Goal: Information Seeking & Learning: Learn about a topic

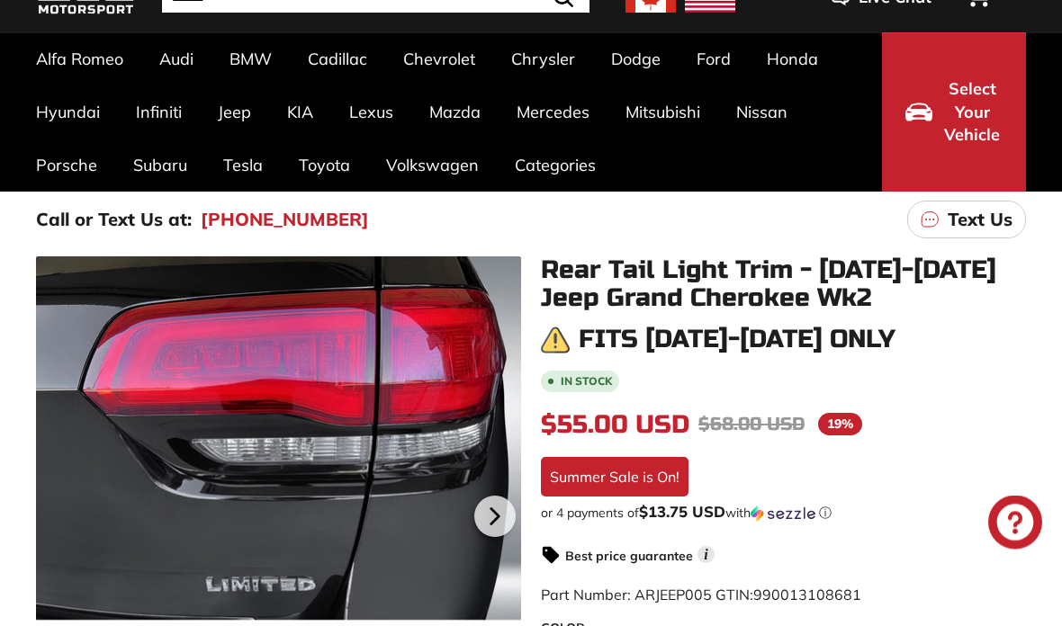
scroll to position [112, 0]
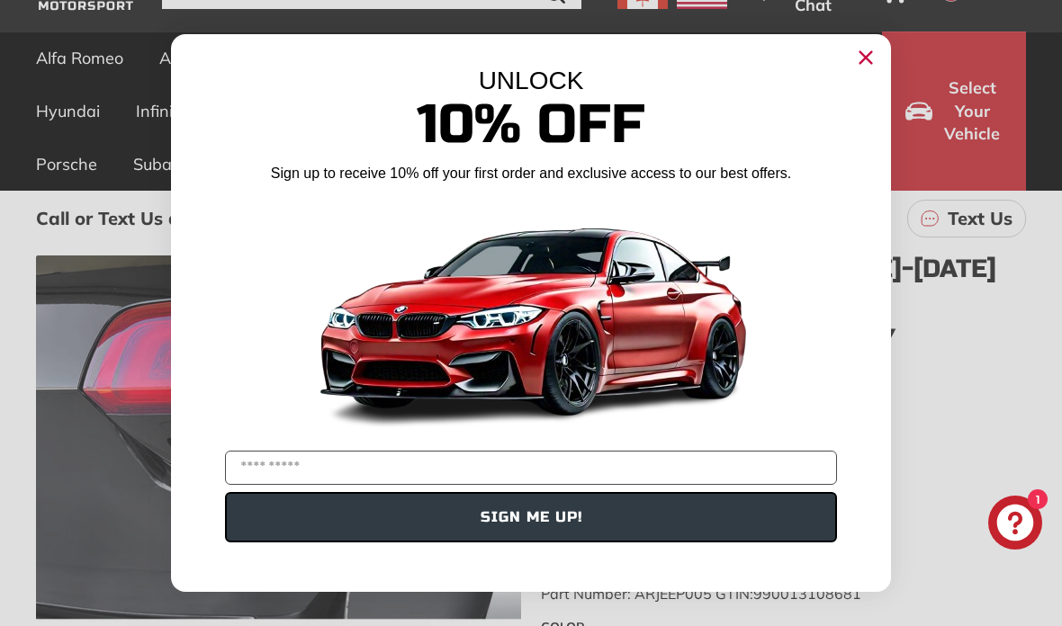
click at [854, 95] on div "UNLOCK" at bounding box center [531, 81] width 666 height 29
click at [868, 64] on icon "Close dialog" at bounding box center [866, 58] width 12 height 12
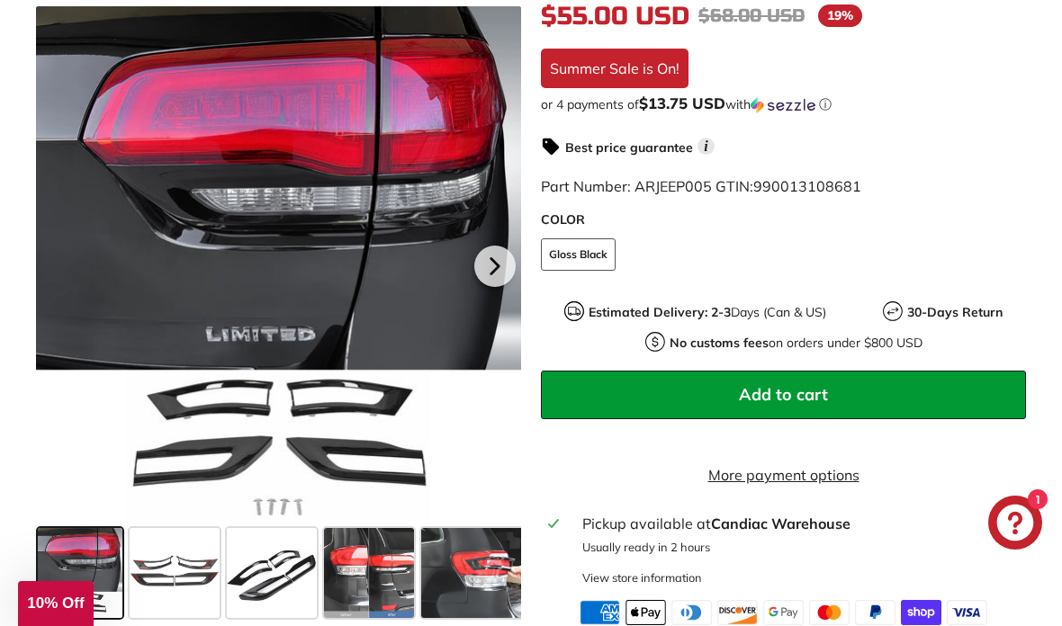
scroll to position [529, 0]
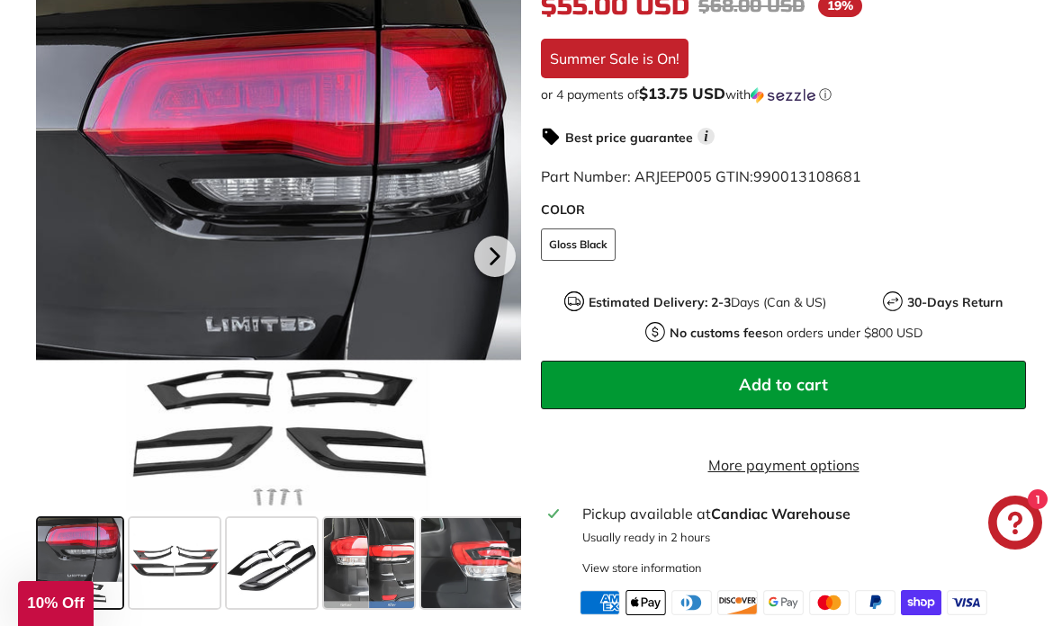
click at [375, 589] on span at bounding box center [369, 563] width 90 height 90
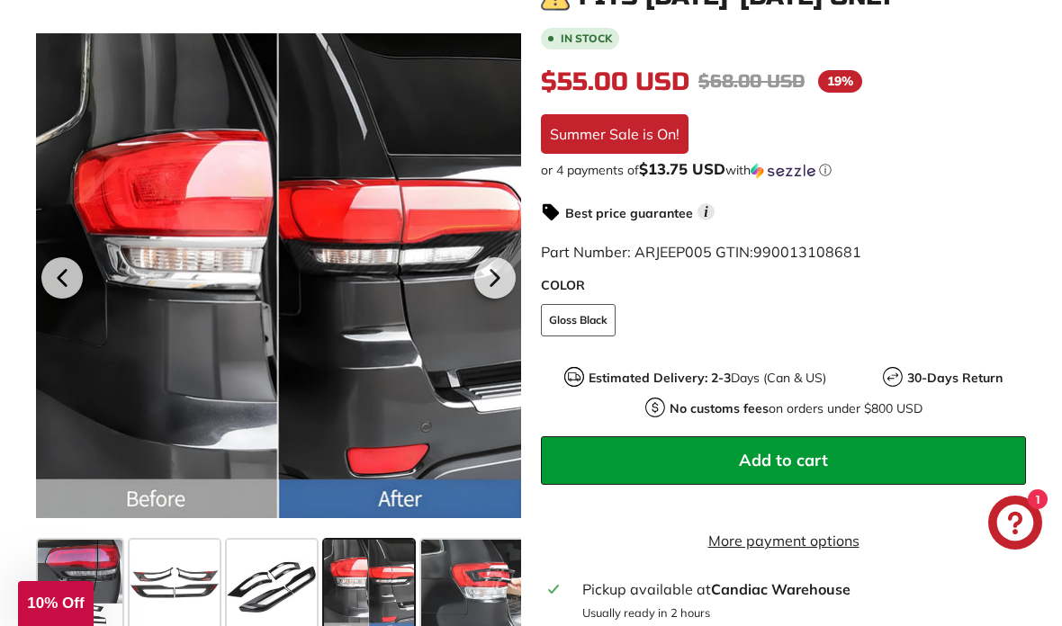
scroll to position [432, 0]
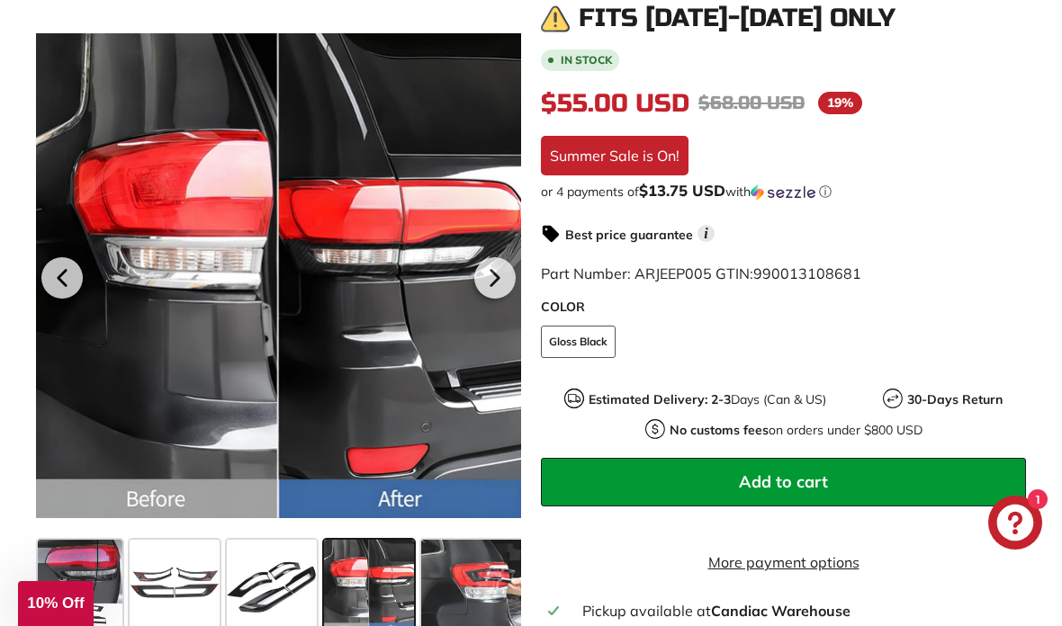
click at [471, 386] on div at bounding box center [278, 275] width 485 height 515
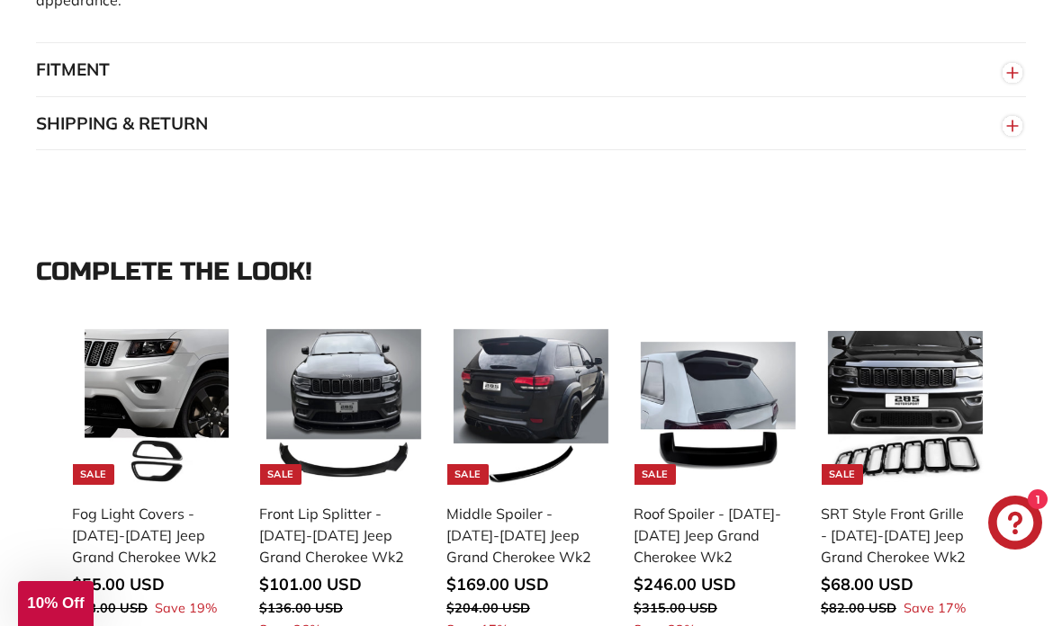
scroll to position [1525, 0]
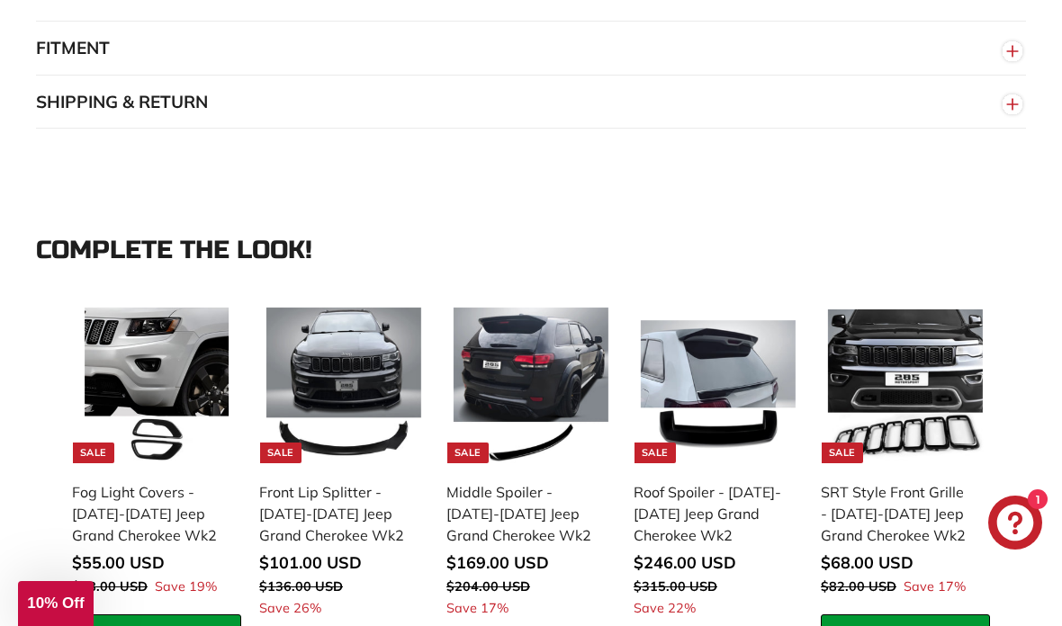
click at [73, 74] on button "FITMENT" at bounding box center [531, 49] width 990 height 54
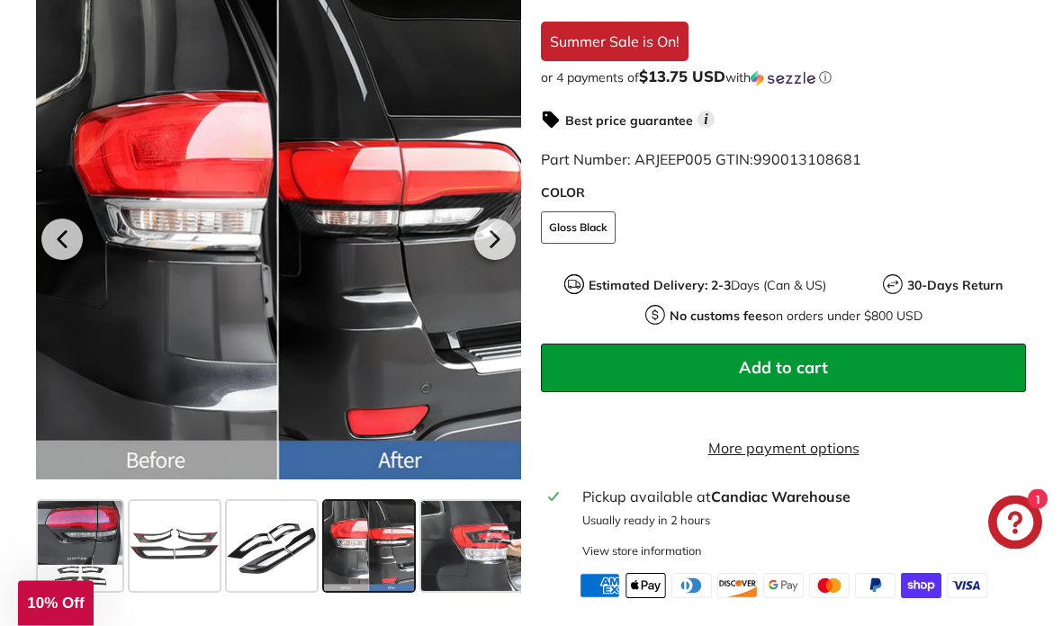
scroll to position [546, 0]
click at [500, 578] on span at bounding box center [484, 546] width 127 height 90
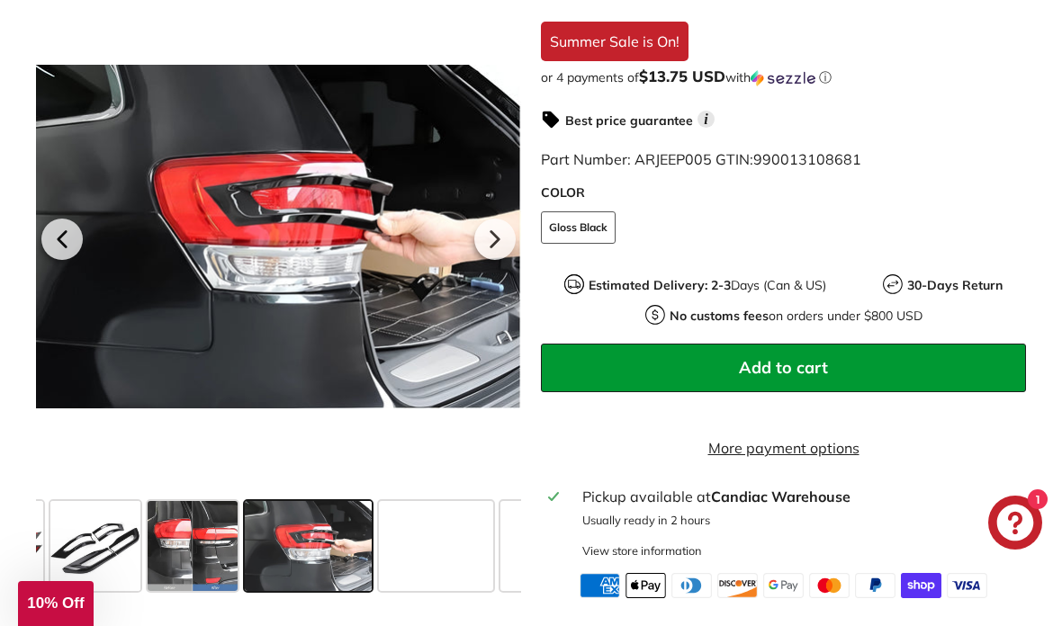
scroll to position [0, 206]
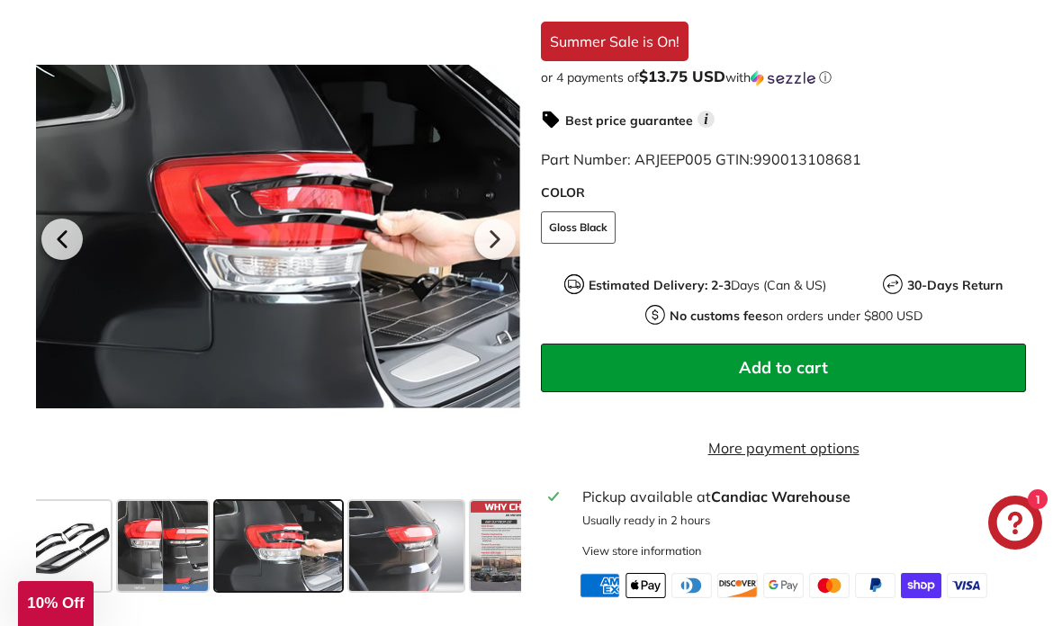
click at [982, 550] on div "1" at bounding box center [1014, 523] width 65 height 54
click at [982, 580] on div "In stock $55.00 USD $55.00 Regular price $68.00 USD $68.00 Sale price 19% / Sum…" at bounding box center [783, 266] width 485 height 667
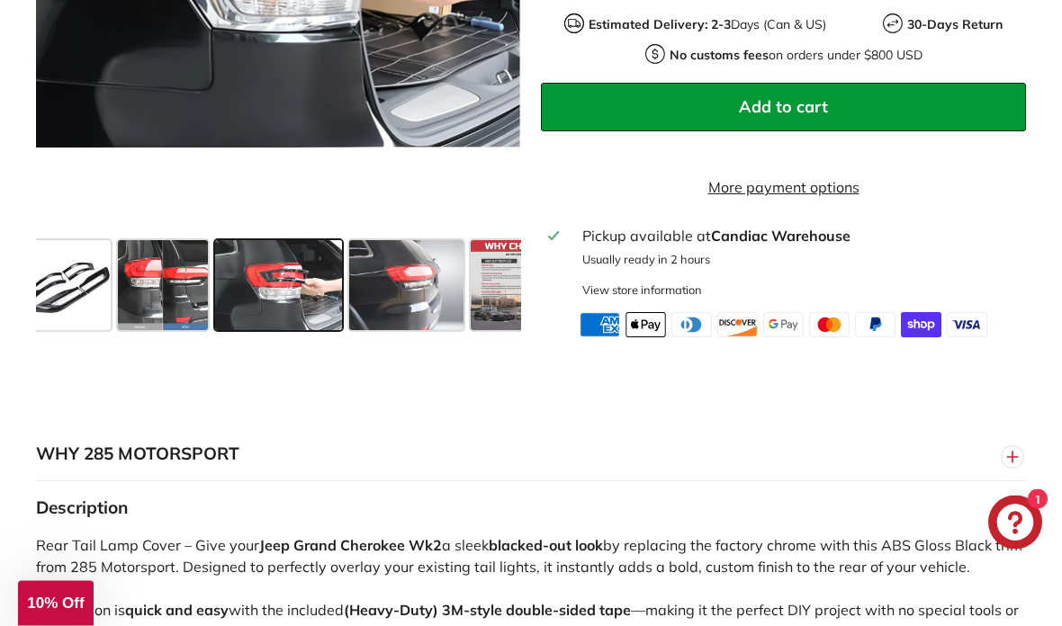
scroll to position [802, 0]
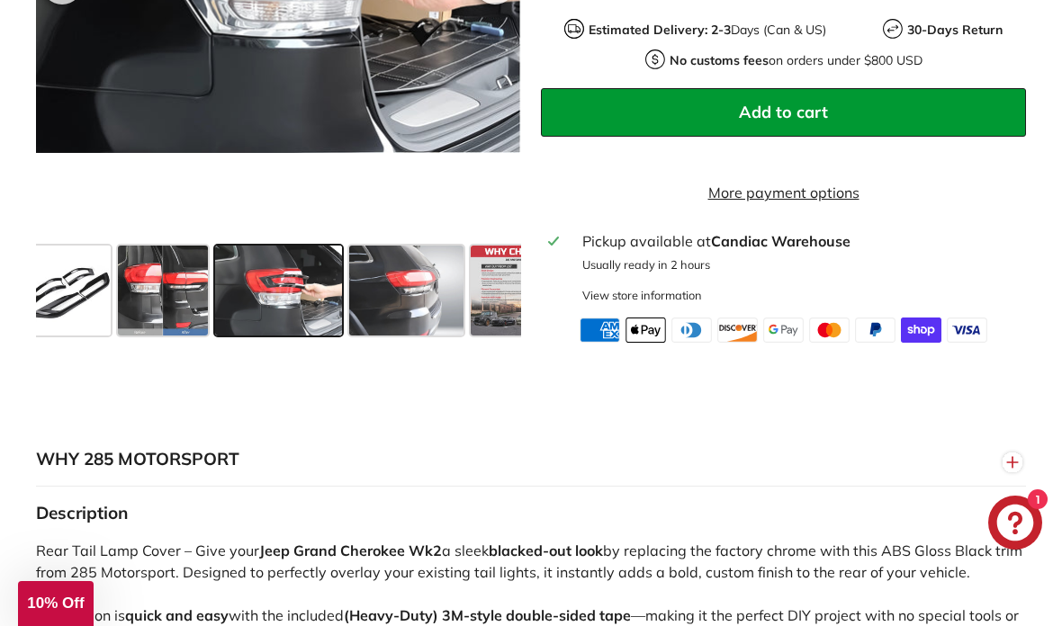
click at [453, 320] on span at bounding box center [406, 291] width 114 height 90
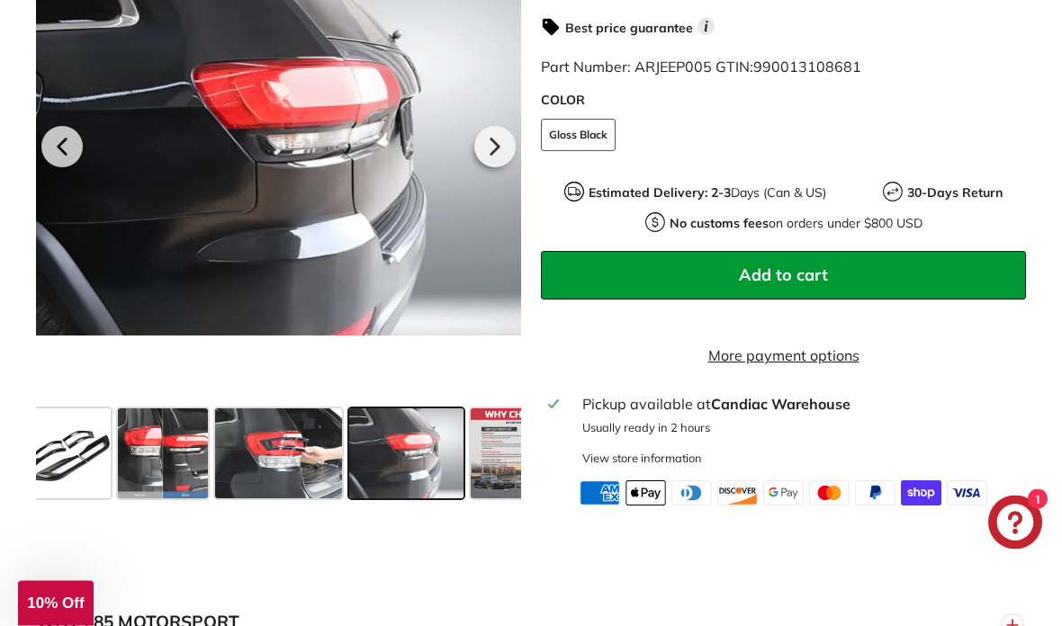
scroll to position [635, 0]
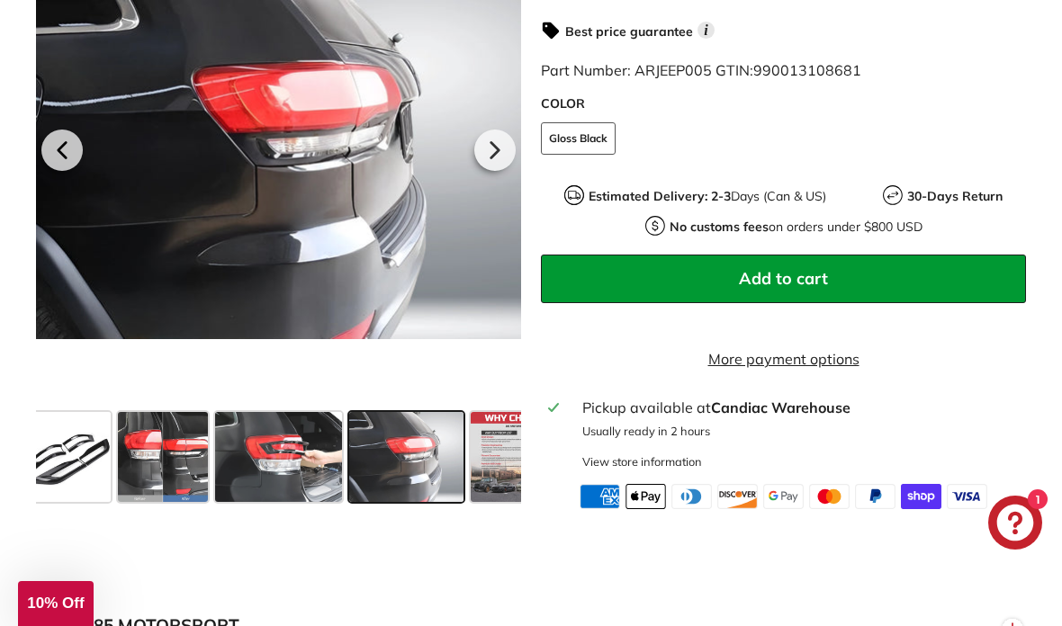
click at [503, 466] on span at bounding box center [516, 457] width 90 height 90
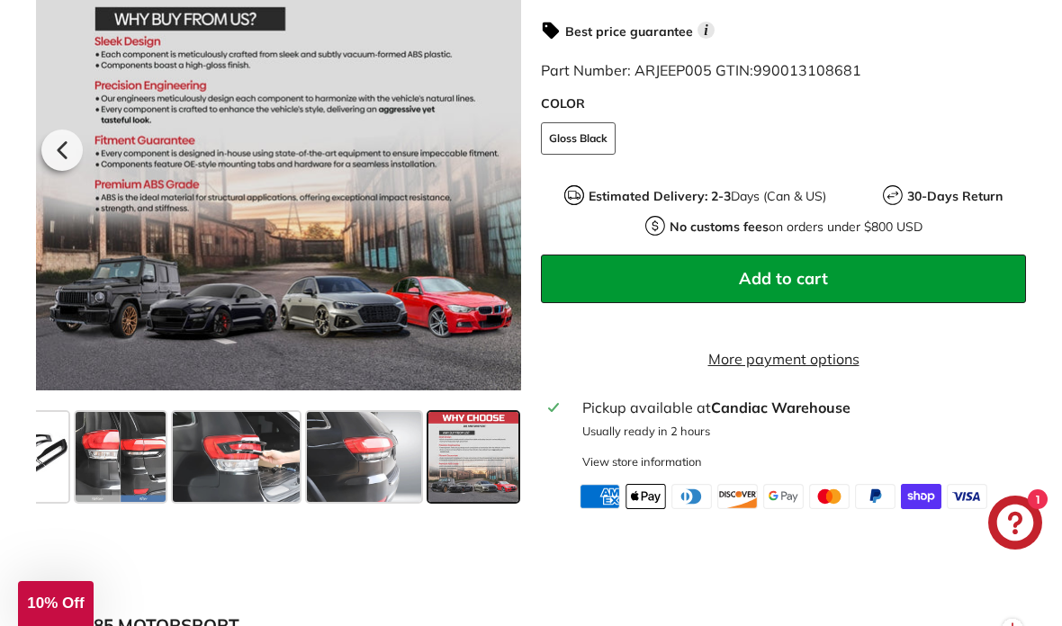
scroll to position [0, 249]
click at [356, 489] on span at bounding box center [363, 457] width 114 height 90
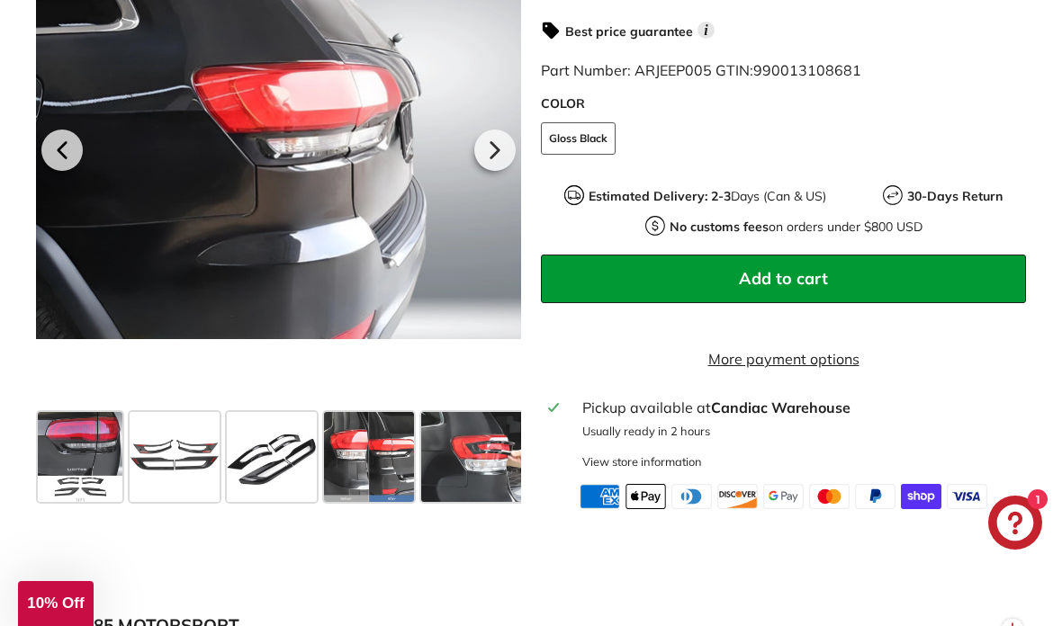
scroll to position [0, 0]
click at [64, 478] on span at bounding box center [80, 457] width 85 height 90
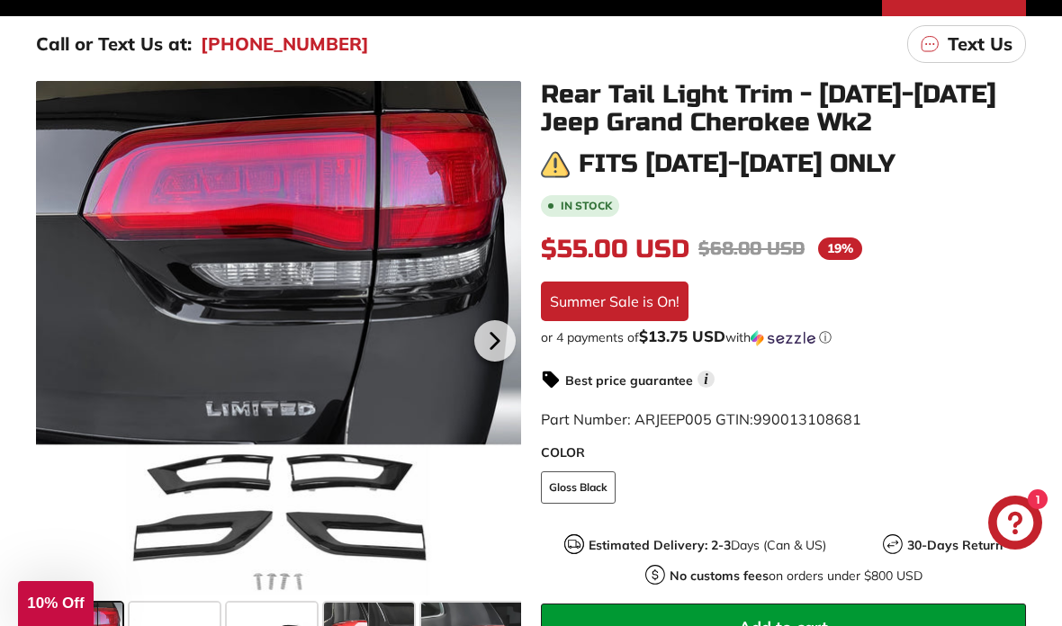
scroll to position [256, 0]
